Goal: Information Seeking & Learning: Learn about a topic

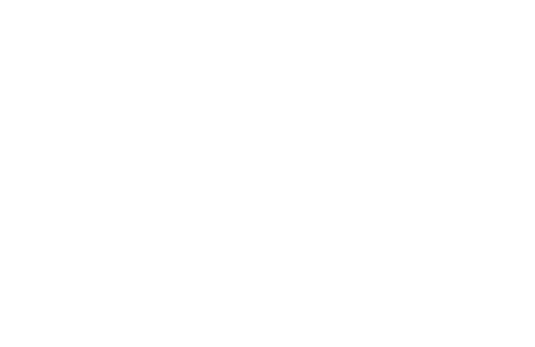
scroll to position [3556, 0]
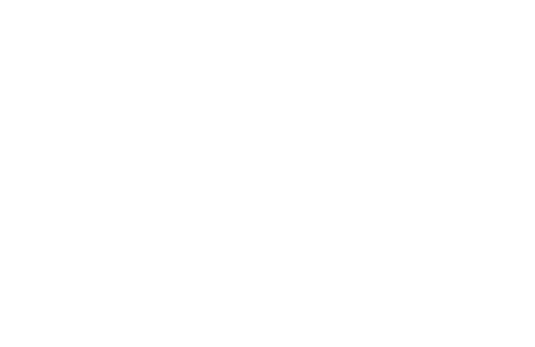
click at [40, 184] on span "Dolomiten" at bounding box center [51, 190] width 60 height 13
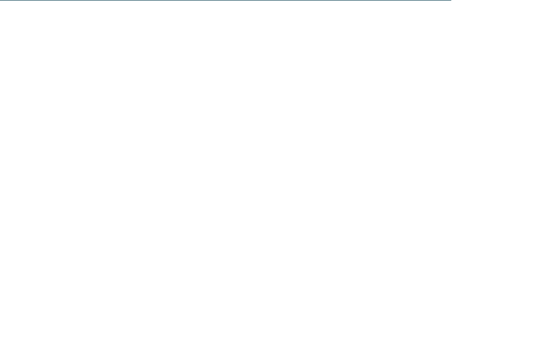
scroll to position [3609, 0]
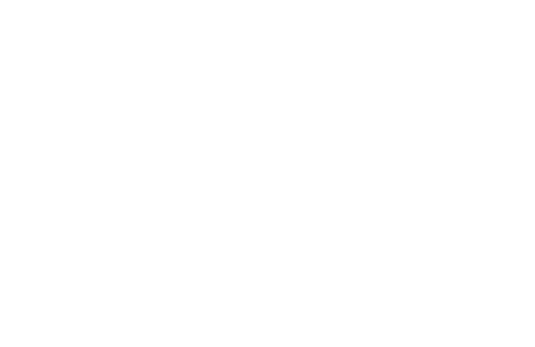
click at [214, 168] on span at bounding box center [214, 178] width 0 height 21
click at [30, 131] on span "Dolomiten" at bounding box center [51, 137] width 60 height 13
click at [214, 126] on span at bounding box center [214, 136] width 0 height 21
click at [265, 305] on link "weiterlesen" at bounding box center [262, 309] width 51 height 8
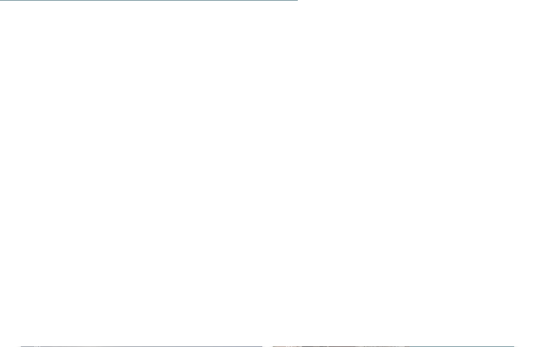
scroll to position [1247, 0]
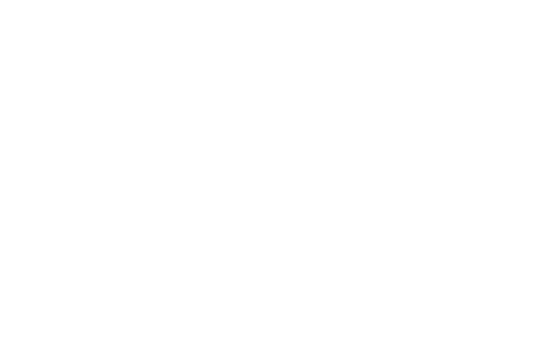
click at [511, 111] on icon at bounding box center [514, 117] width 29 height 24
click at [514, 112] on div "Newsletter * **** **** ******* ****** Anrede Vorname Nachname Link" at bounding box center [267, 173] width 535 height 347
click at [518, 110] on icon at bounding box center [514, 117] width 29 height 24
click at [520, 109] on icon at bounding box center [514, 117] width 29 height 24
click at [517, 107] on icon at bounding box center [514, 117] width 29 height 24
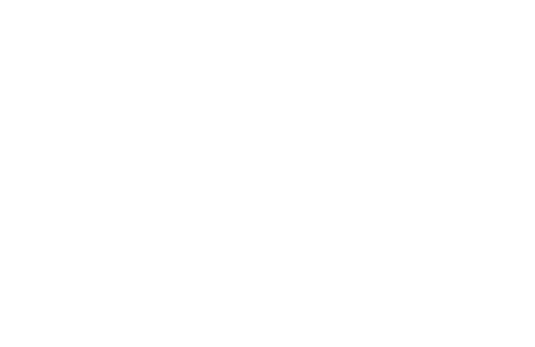
click at [516, 107] on icon at bounding box center [514, 117] width 29 height 24
click at [515, 107] on icon at bounding box center [514, 117] width 29 height 24
click at [516, 109] on icon at bounding box center [514, 117] width 29 height 24
click at [516, 105] on icon at bounding box center [514, 117] width 29 height 24
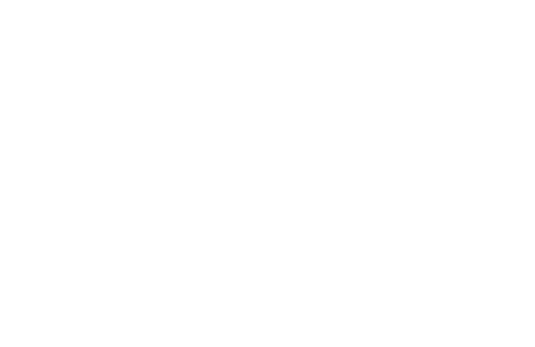
click at [516, 112] on icon at bounding box center [514, 117] width 29 height 24
click at [517, 116] on icon at bounding box center [514, 117] width 29 height 24
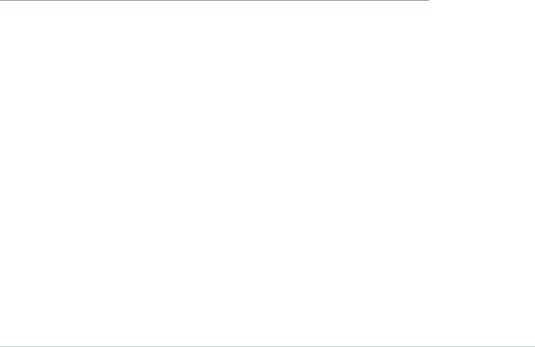
scroll to position [1802, 0]
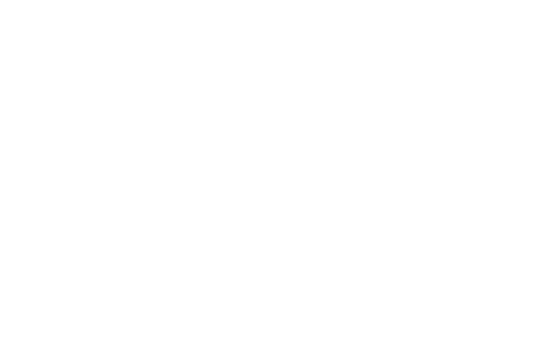
click at [441, 241] on div "Naturerlebnisse" at bounding box center [455, 242] width 117 height 59
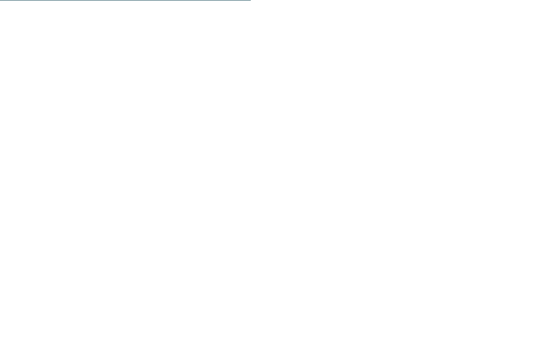
scroll to position [1557, 0]
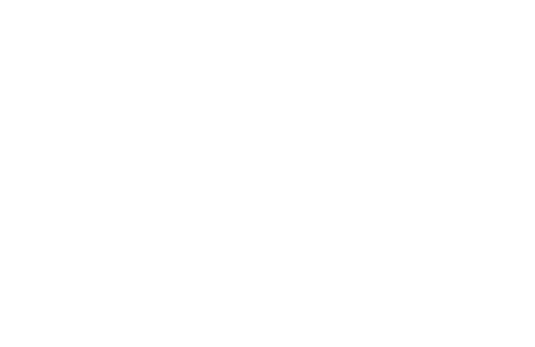
click at [155, 292] on link "mehr erfahren" at bounding box center [141, 296] width 61 height 8
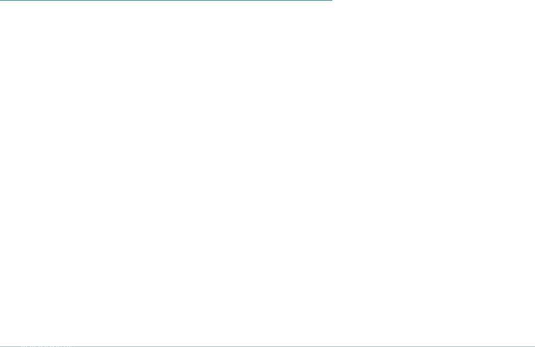
scroll to position [675, 0]
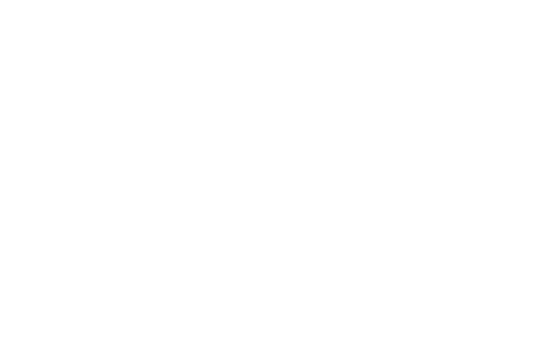
click at [352, 198] on div "Erlebnisreich Südtirol" at bounding box center [330, 206] width 117 height 59
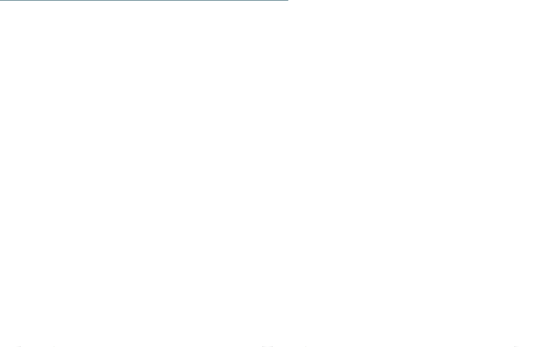
scroll to position [1536, 0]
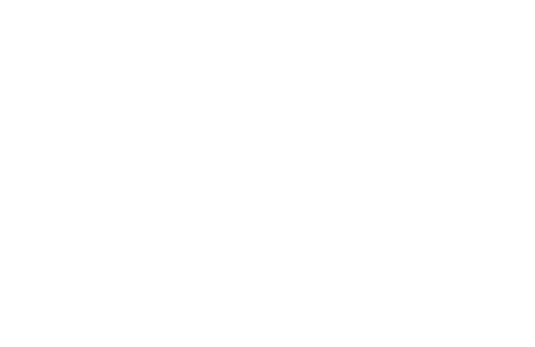
click at [370, 265] on h4 "AKI Family Resort PLOSE" at bounding box center [393, 272] width 220 height 14
click at [392, 152] on img at bounding box center [267, 152] width 535 height 301
